Goal: Transaction & Acquisition: Purchase product/service

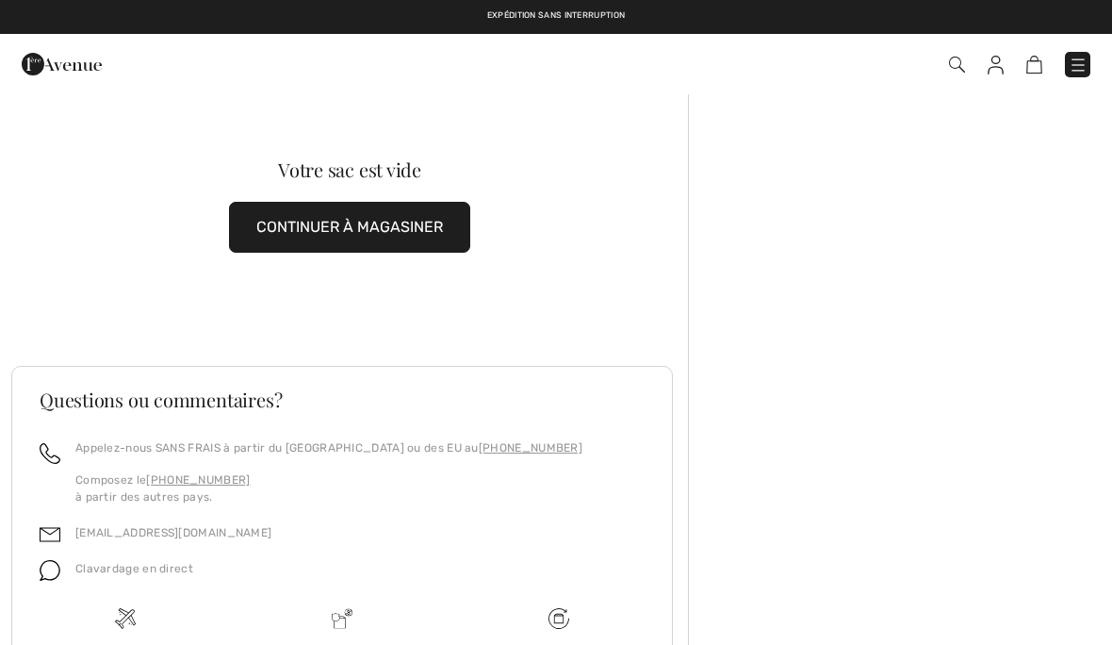
click at [961, 62] on img at bounding box center [957, 65] width 16 height 16
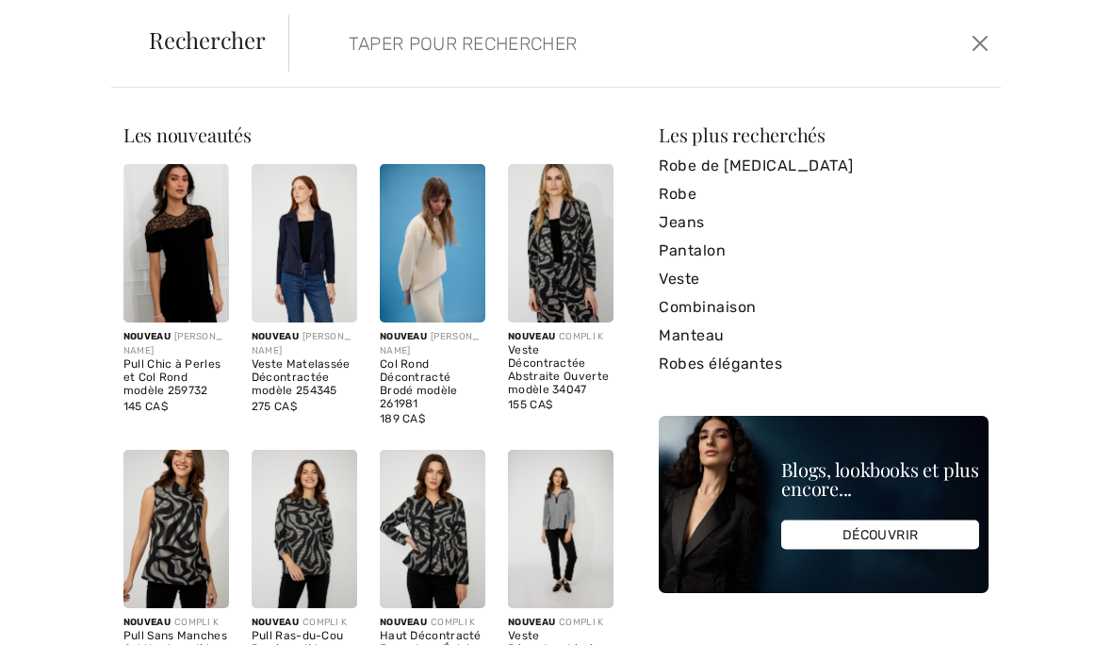
click at [567, 35] on input "search" at bounding box center [572, 43] width 474 height 57
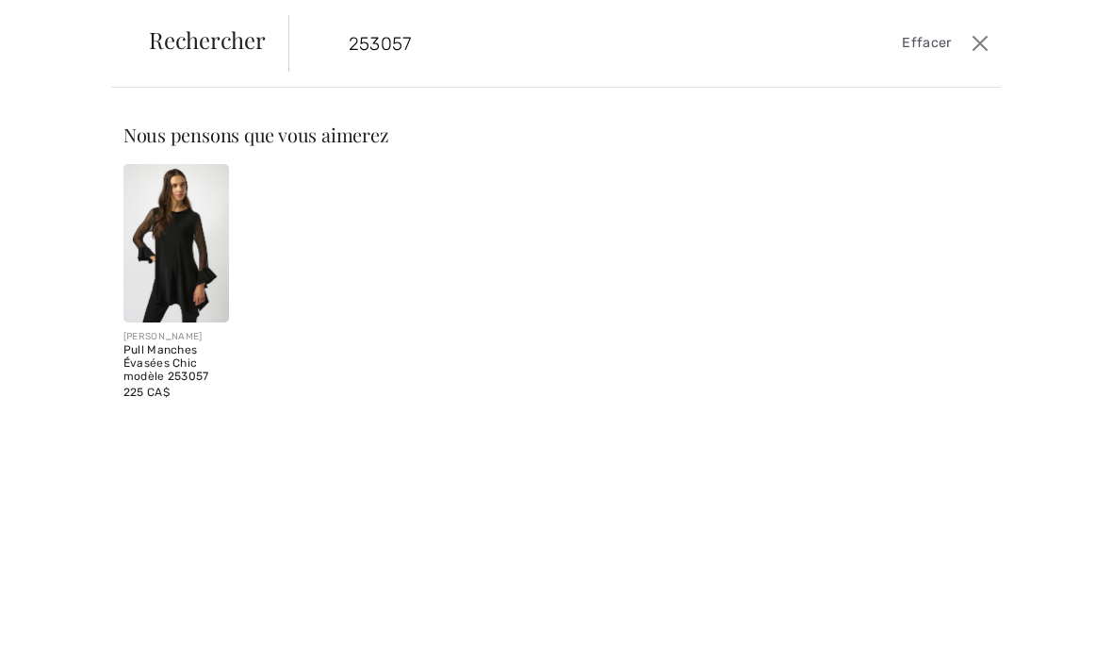
type input "253057"
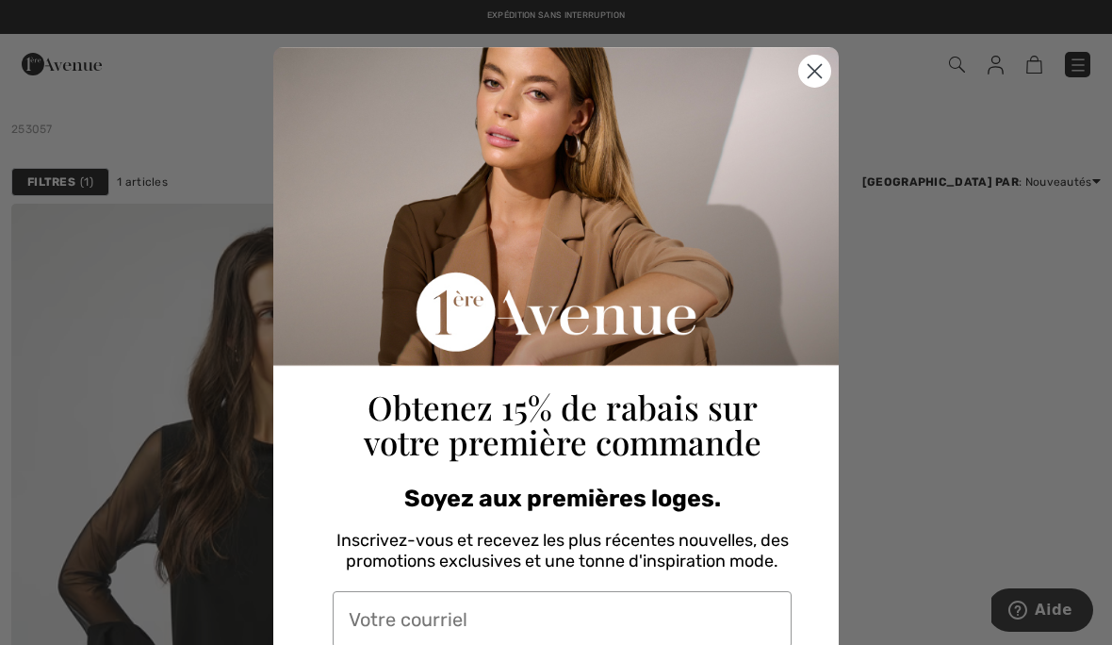
click at [816, 64] on circle "Close dialog" at bounding box center [814, 71] width 31 height 31
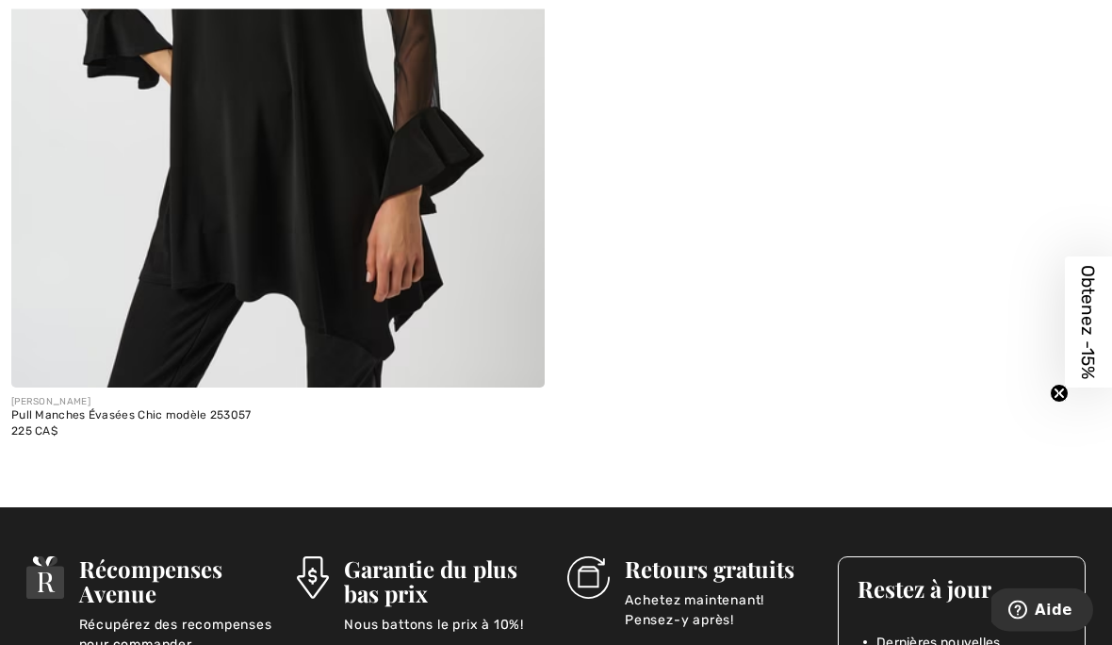
scroll to position [615, 0]
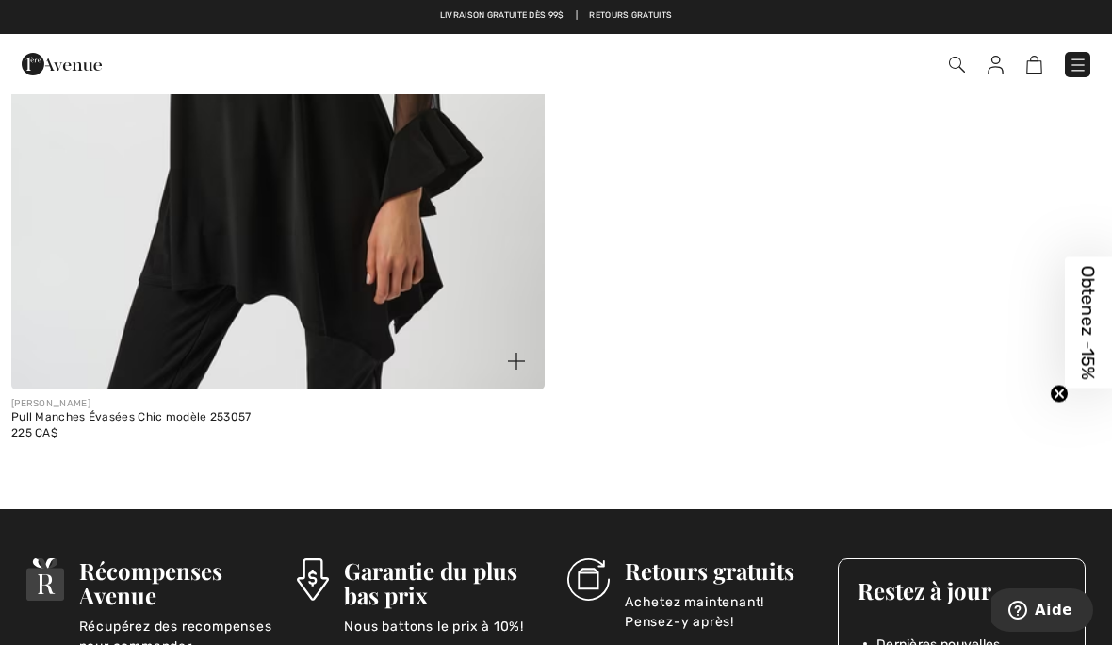
click at [80, 409] on div "[PERSON_NAME]" at bounding box center [278, 404] width 534 height 14
click at [79, 420] on div "Pull Manches Évasées Chic modèle 253057" at bounding box center [278, 417] width 534 height 13
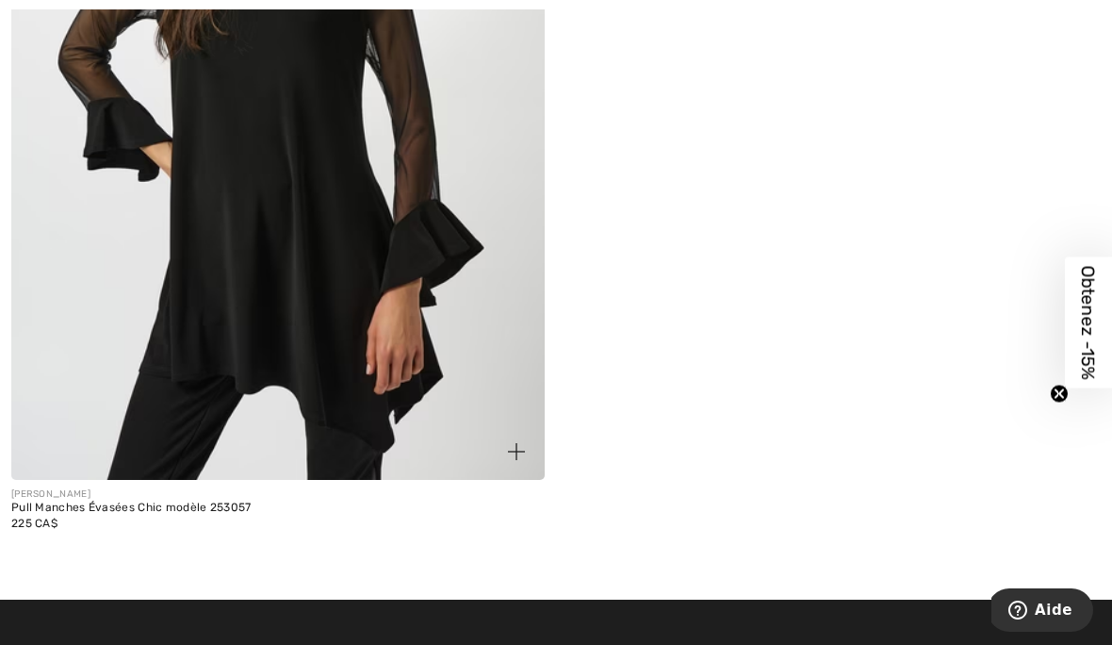
scroll to position [560, 0]
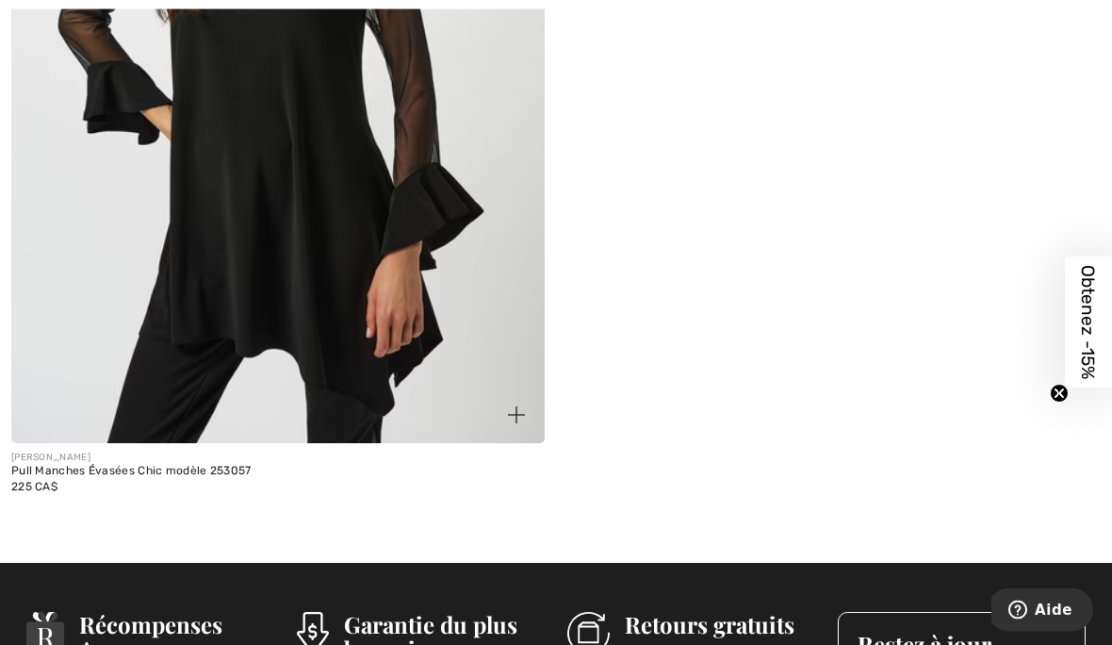
click at [98, 458] on div "[PERSON_NAME]" at bounding box center [278, 459] width 534 height 14
click at [114, 437] on img at bounding box center [278, 44] width 534 height 800
click at [173, 154] on img at bounding box center [278, 44] width 534 height 800
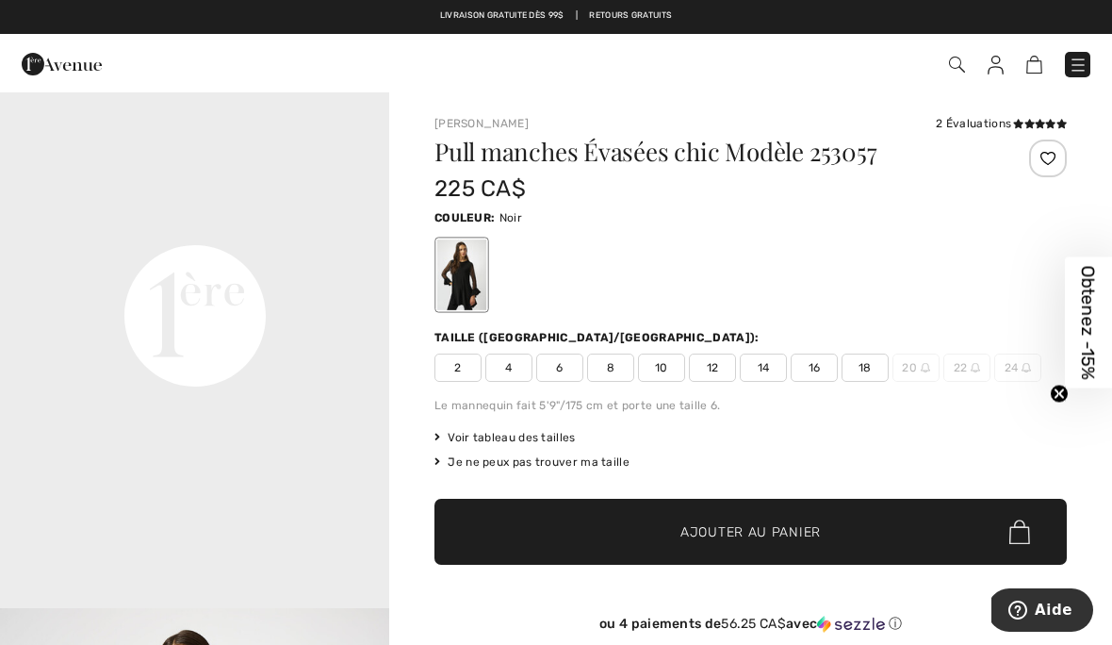
scroll to position [1250, 0]
click at [470, 437] on span "Voir tableau des tailles" at bounding box center [505, 437] width 141 height 17
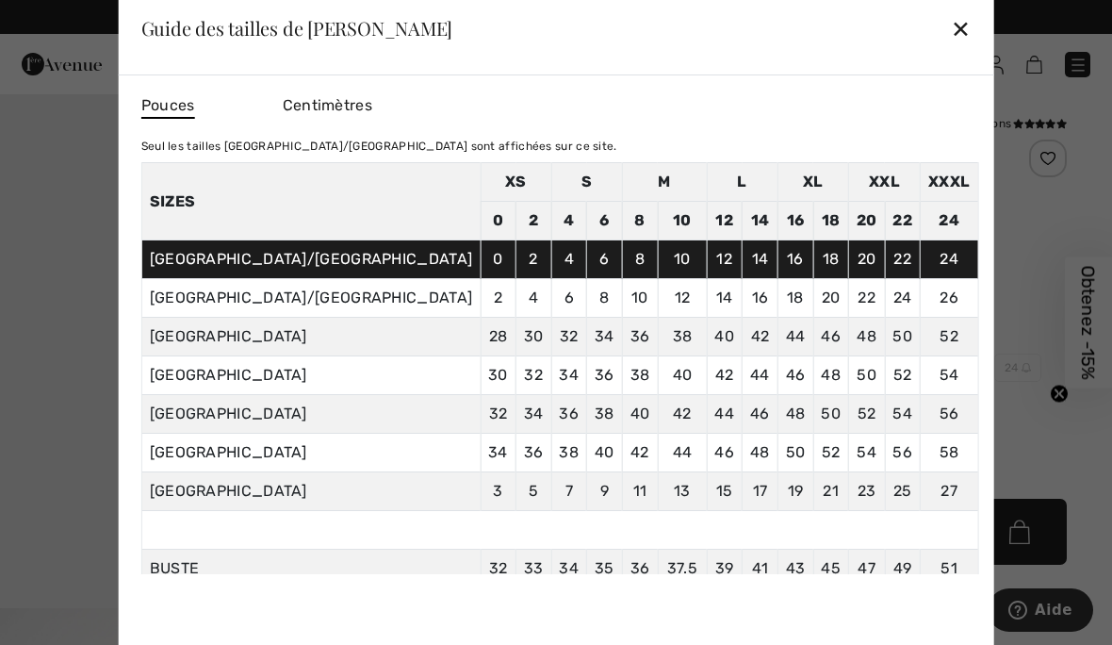
scroll to position [0, 0]
click at [951, 24] on div "✕" at bounding box center [961, 28] width 20 height 40
